Goal: Task Accomplishment & Management: Manage account settings

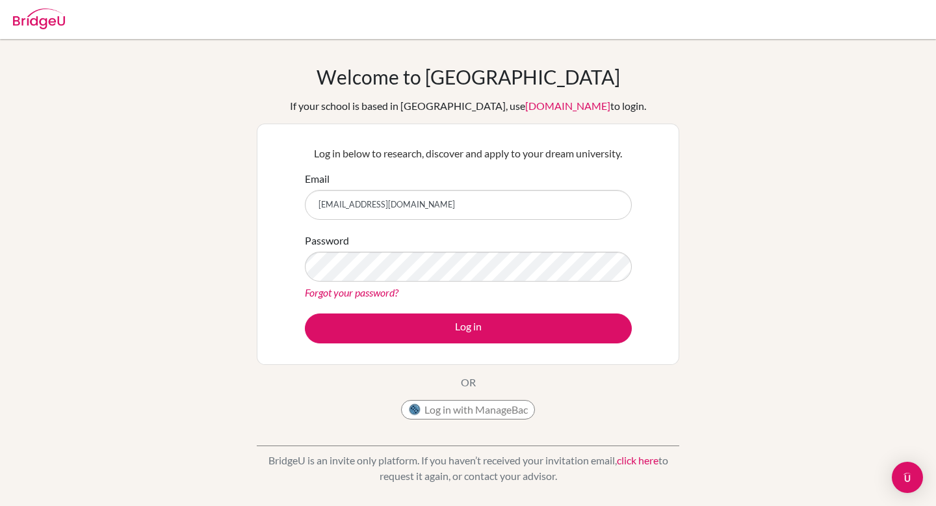
type input "[EMAIL_ADDRESS][DOMAIN_NAME]"
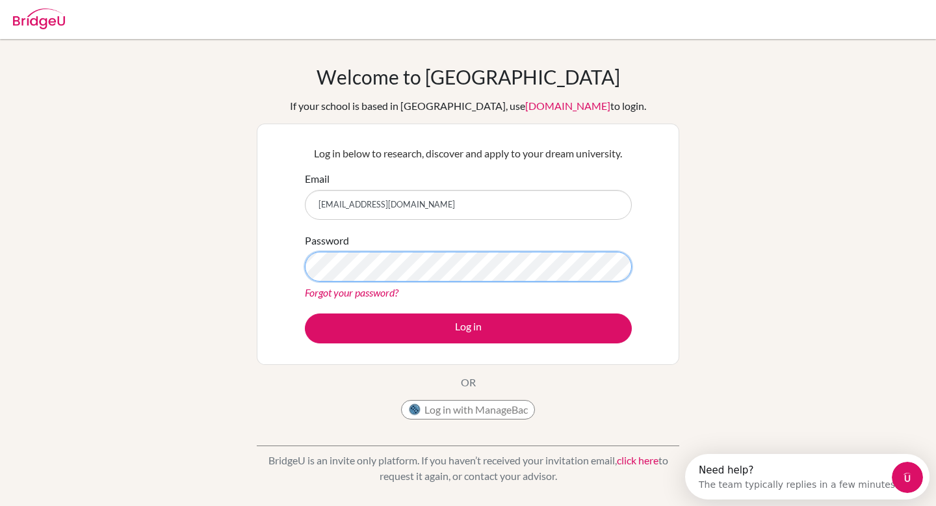
click at [305, 313] on button "Log in" at bounding box center [468, 328] width 327 height 30
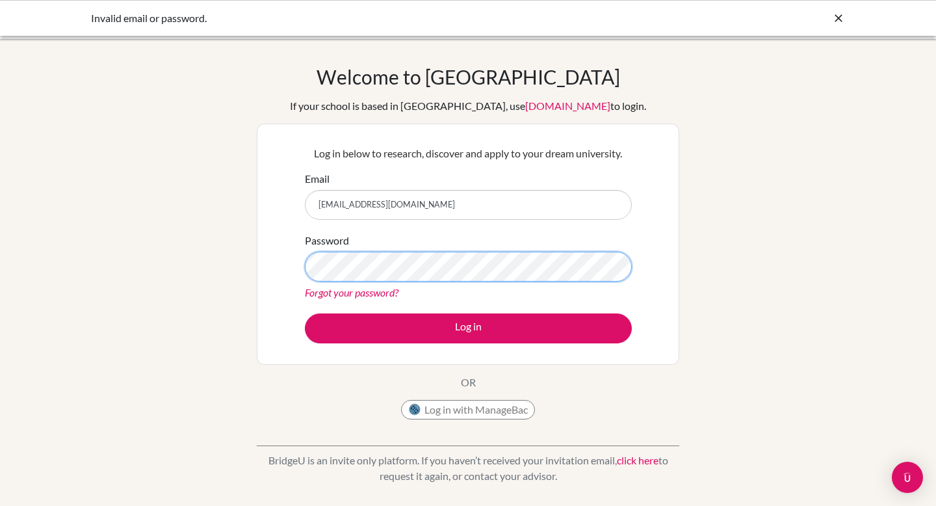
click at [305, 313] on button "Log in" at bounding box center [468, 328] width 327 height 30
